Goal: Find specific page/section: Find specific page/section

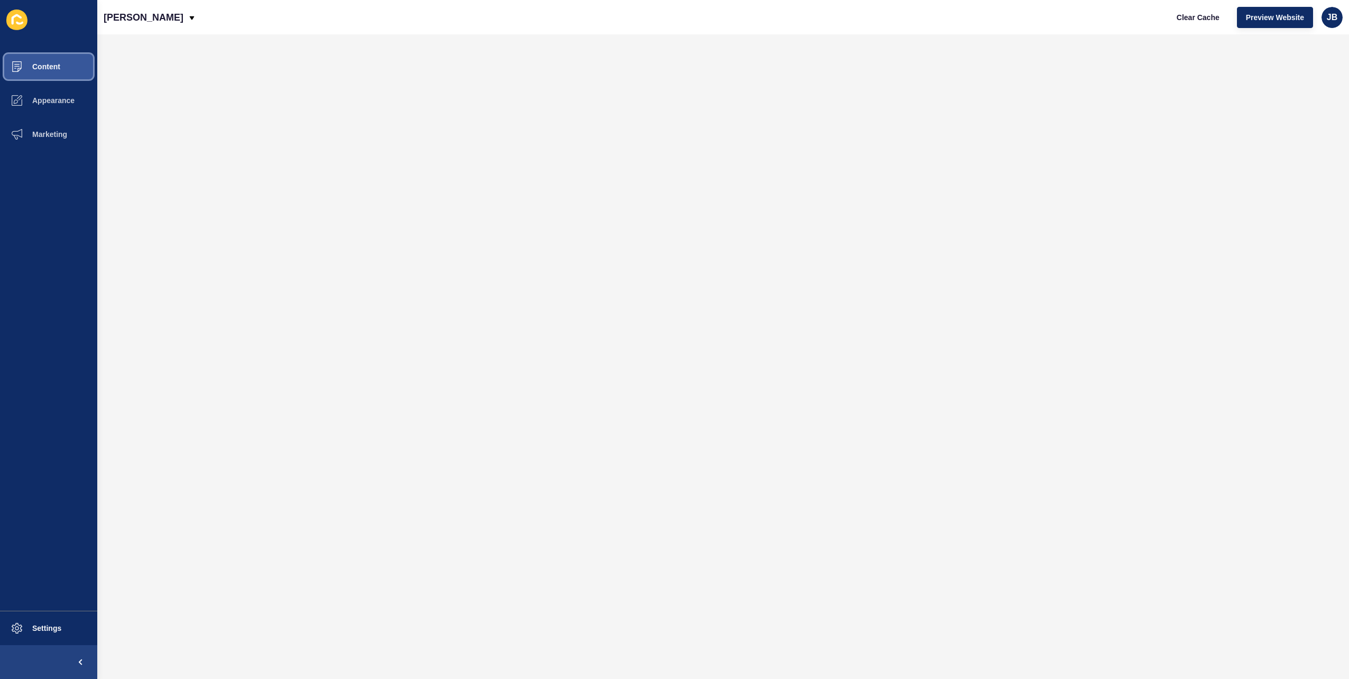
click at [52, 61] on button "Content" at bounding box center [48, 67] width 97 height 34
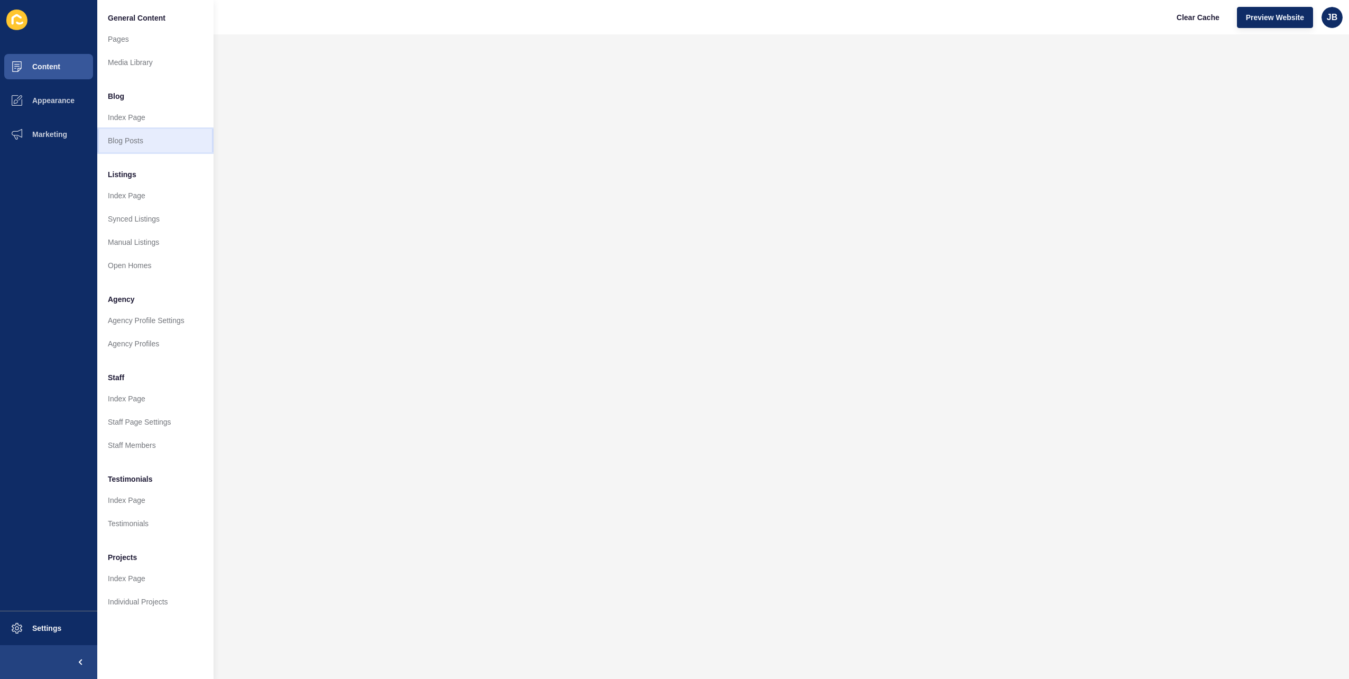
click at [127, 143] on link "Blog Posts" at bounding box center [155, 140] width 116 height 23
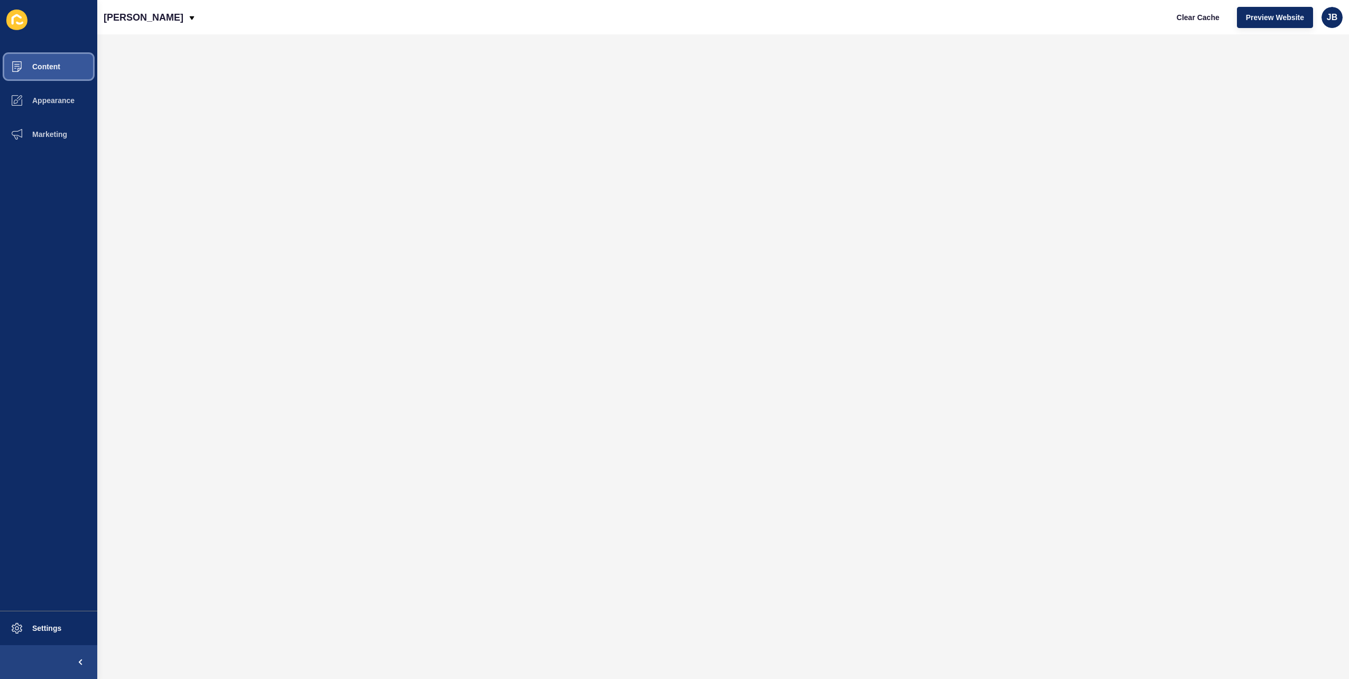
click at [53, 66] on span "Content" at bounding box center [29, 66] width 62 height 8
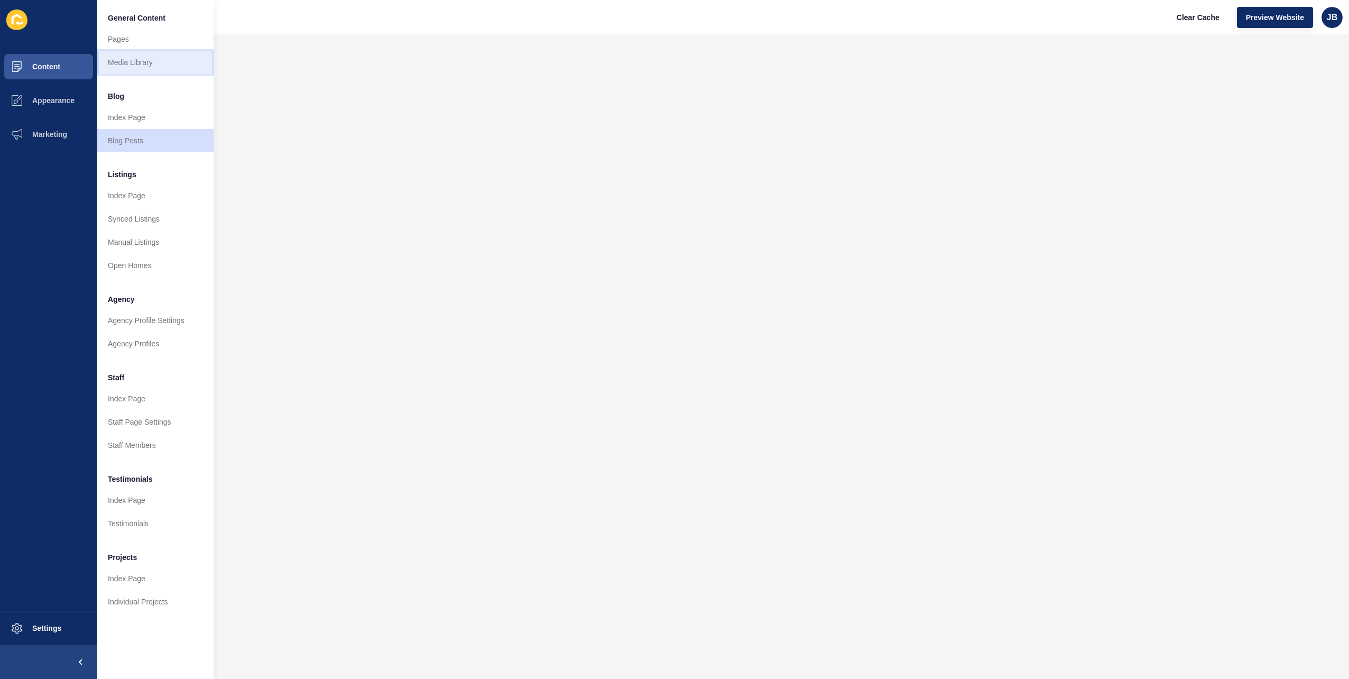
click at [123, 64] on link "Media Library" at bounding box center [155, 62] width 116 height 23
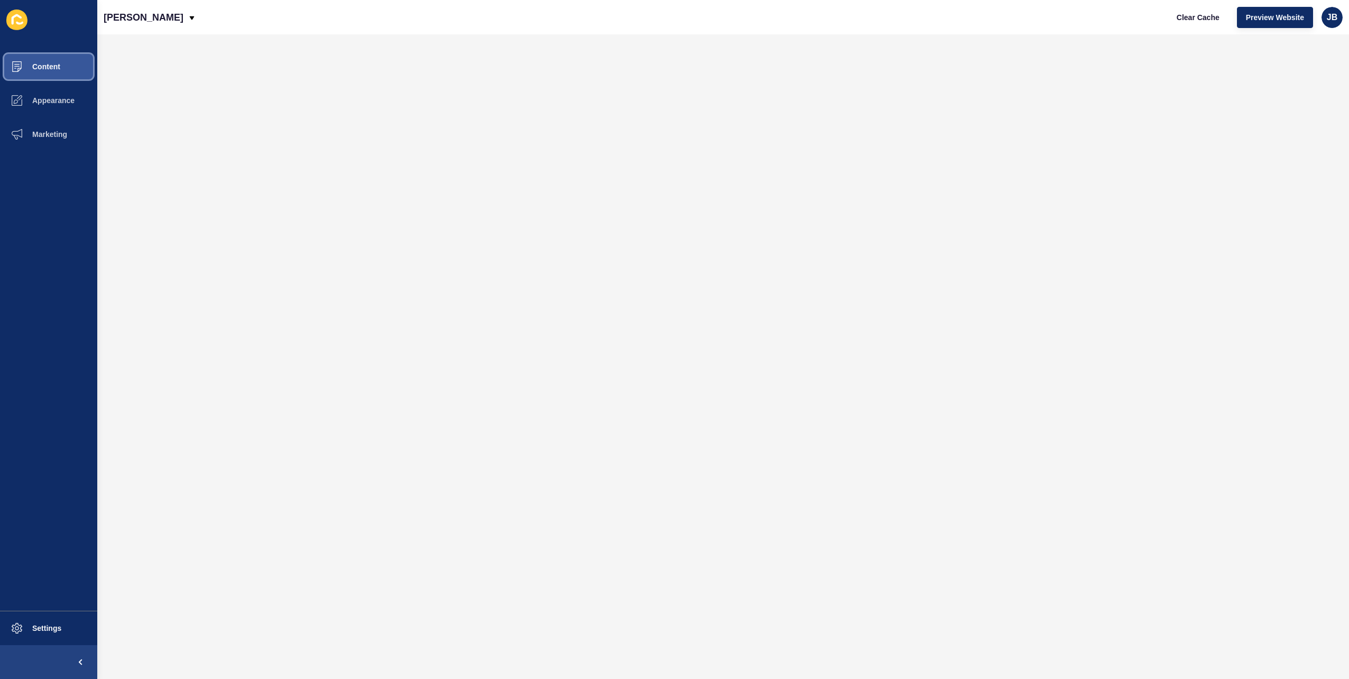
click at [56, 63] on span "Content" at bounding box center [29, 66] width 62 height 8
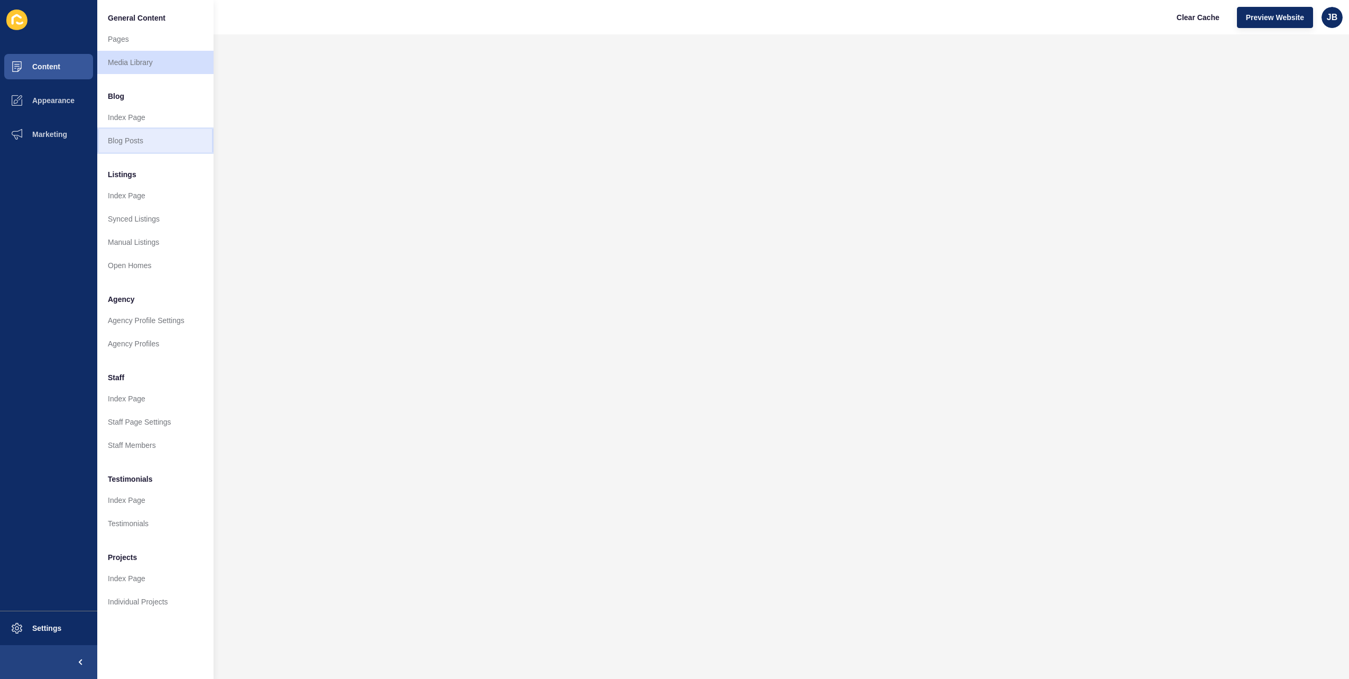
click at [122, 139] on link "Blog Posts" at bounding box center [155, 140] width 116 height 23
